Goal: Task Accomplishment & Management: Complete application form

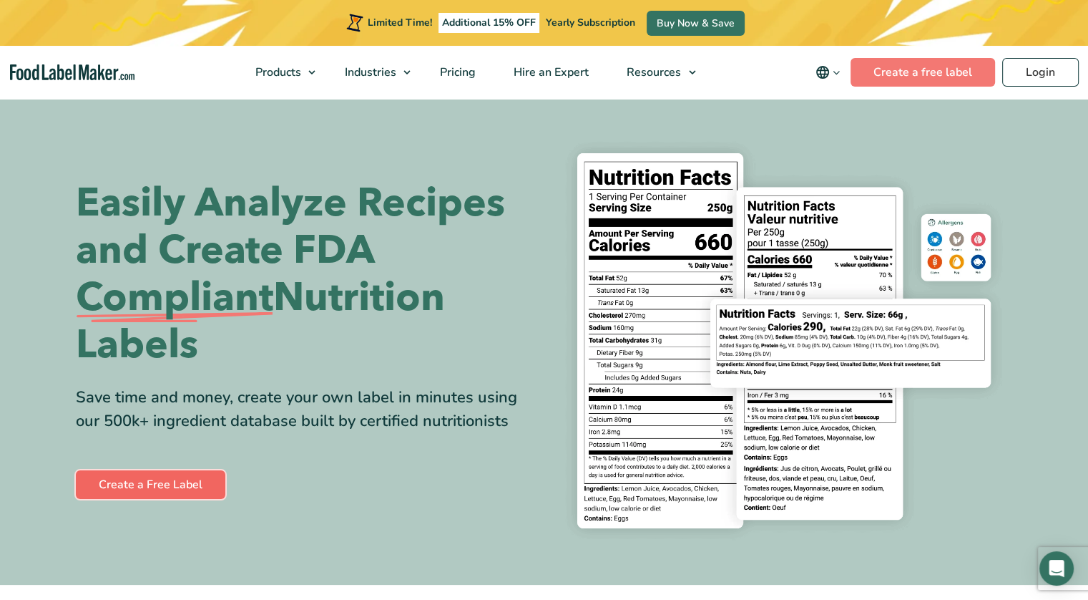
click at [206, 484] on link "Create a Free Label" at bounding box center [151, 484] width 150 height 29
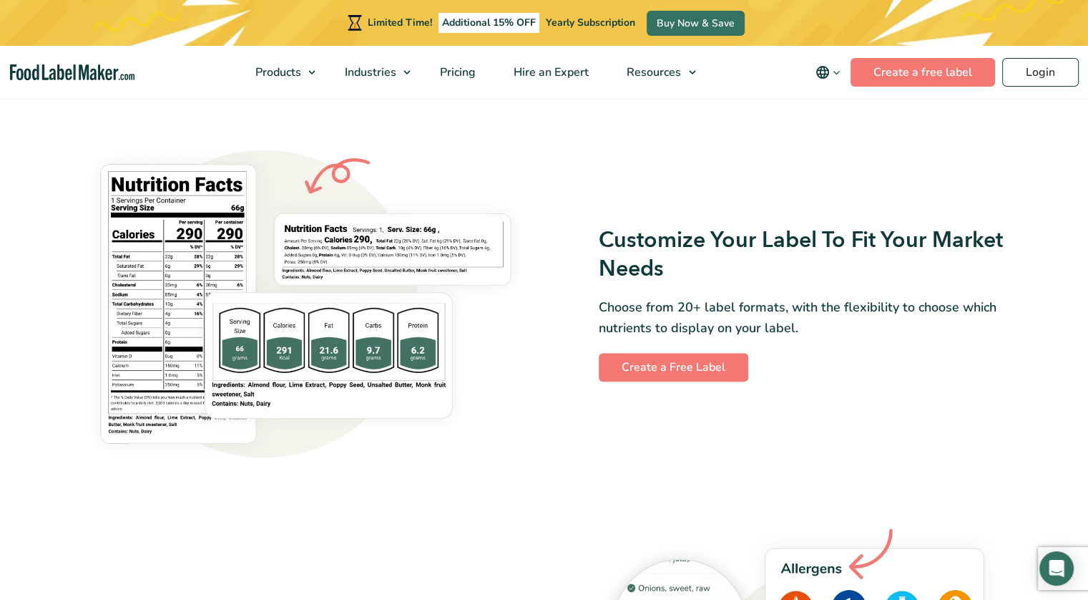
scroll to position [1145, 0]
